Goal: Browse casually: Explore the website without a specific task or goal

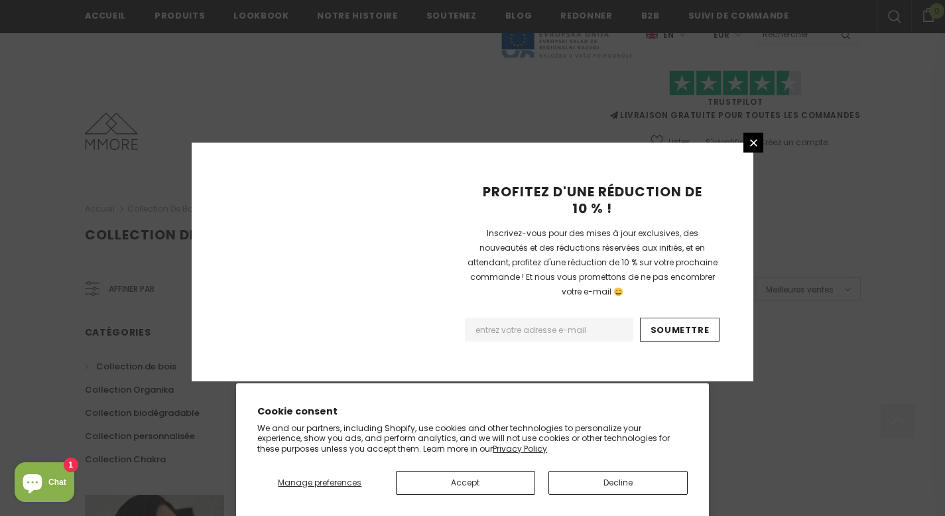
scroll to position [875, 0]
